Goal: Find specific page/section: Find specific page/section

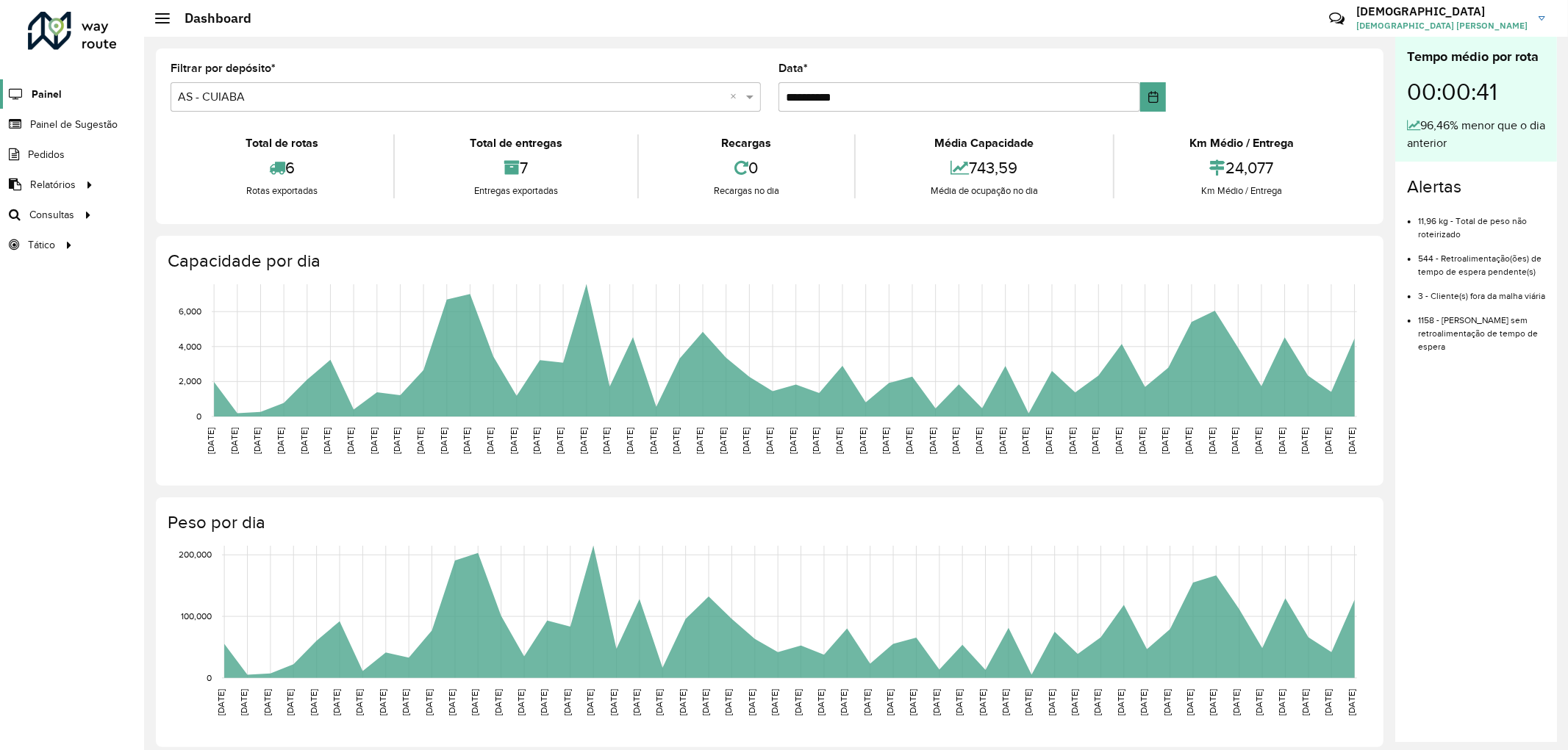
click at [47, 92] on span "Painel" at bounding box center [47, 94] width 31 height 15
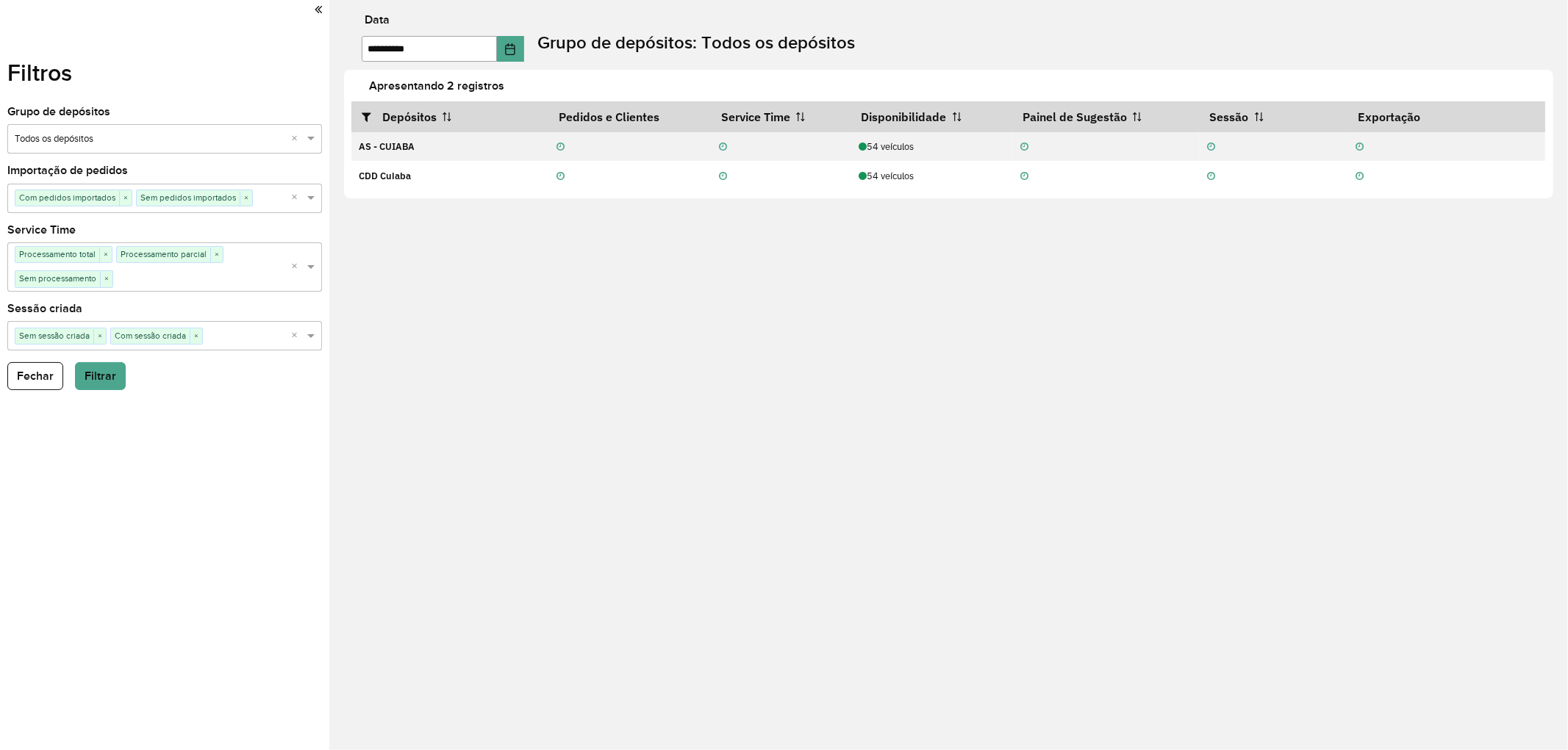
click at [317, 13] on icon at bounding box center [318, 9] width 8 height 14
